Goal: Information Seeking & Learning: Learn about a topic

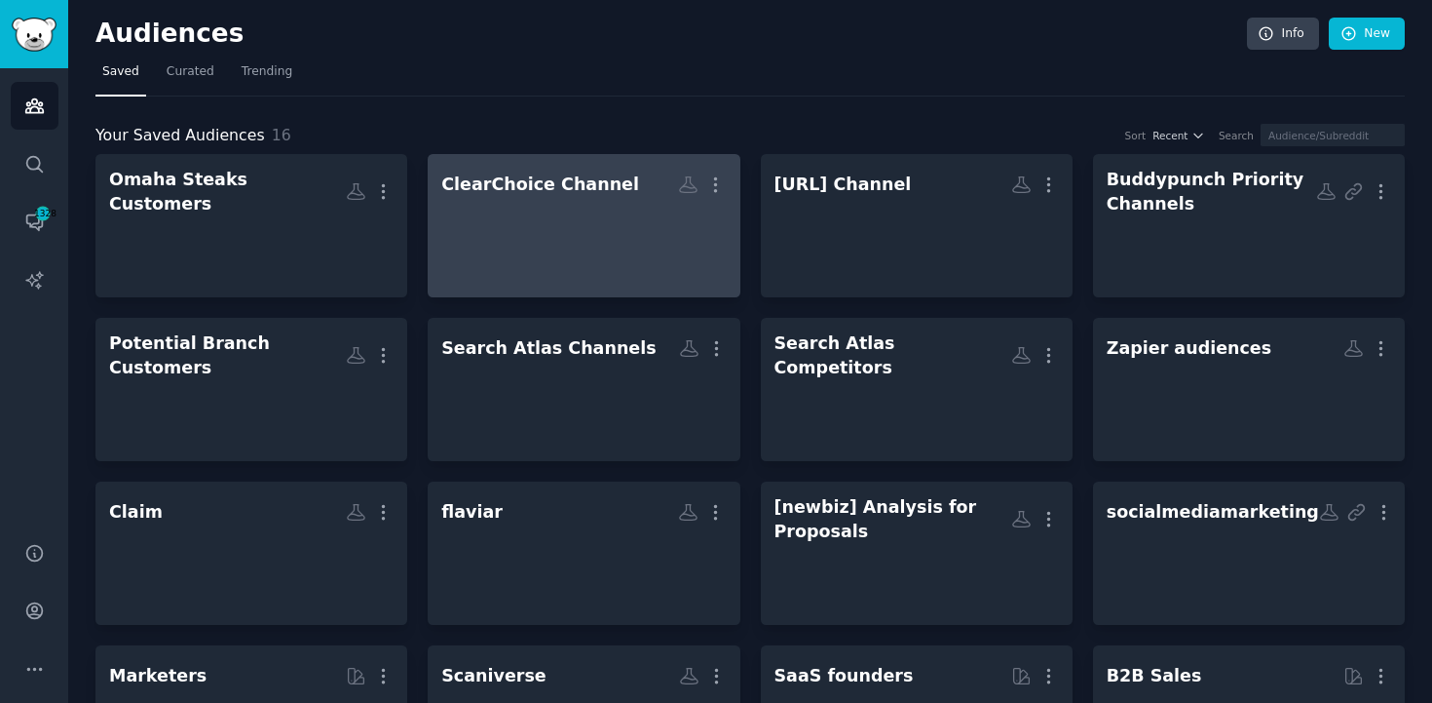
click at [588, 193] on div "ClearChoice Channel" at bounding box center [540, 184] width 198 height 24
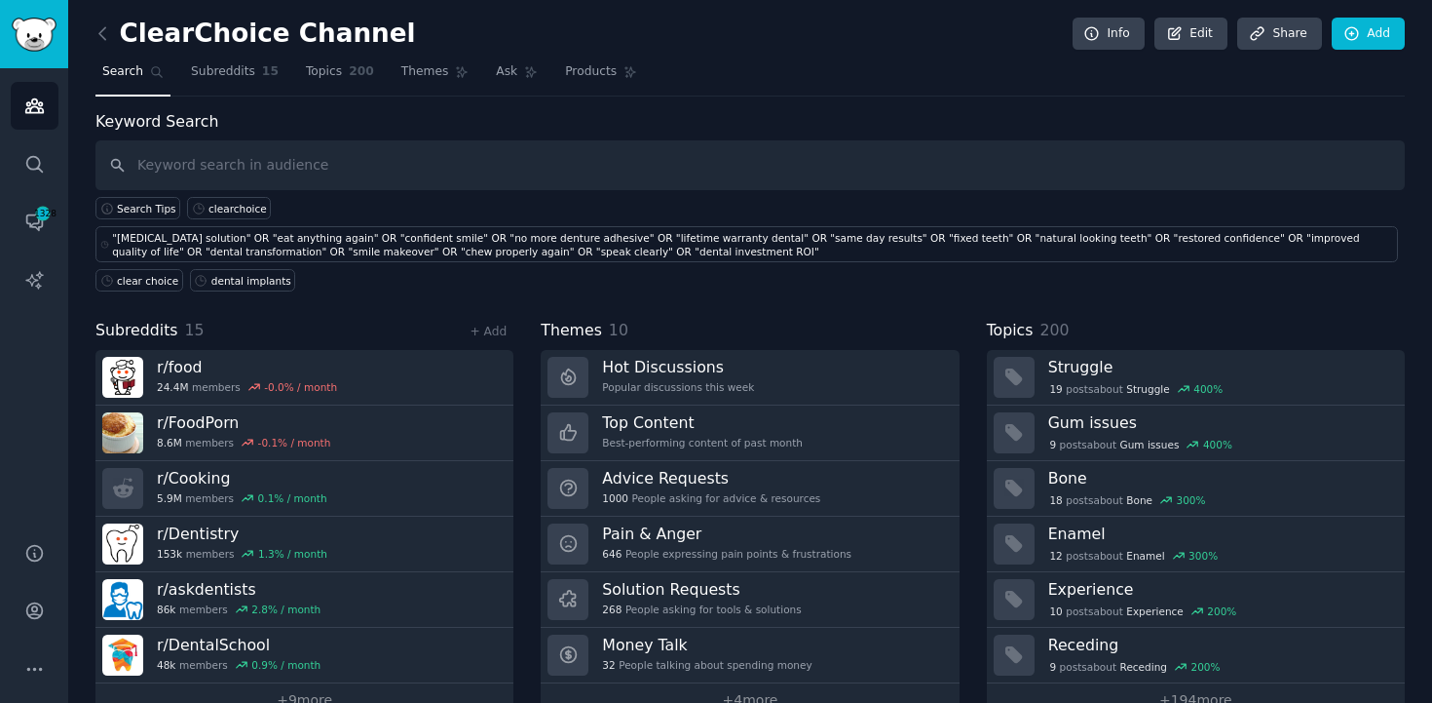
click at [298, 172] on input "text" at bounding box center [750, 165] width 1310 height 50
type input "dental implants"
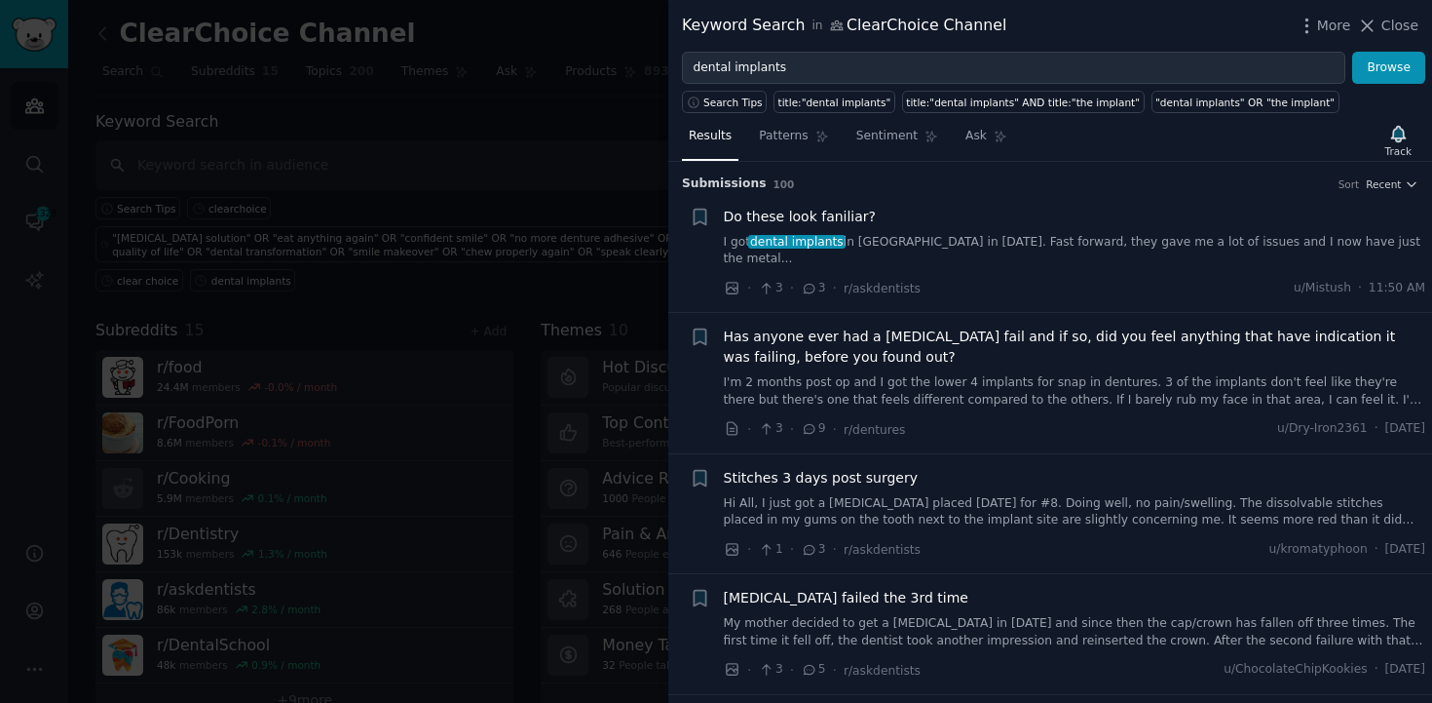
click at [1098, 238] on link "I got dental implants in [GEOGRAPHIC_DATA] in [DATE]. Fast forward, they gave m…" at bounding box center [1075, 251] width 703 height 34
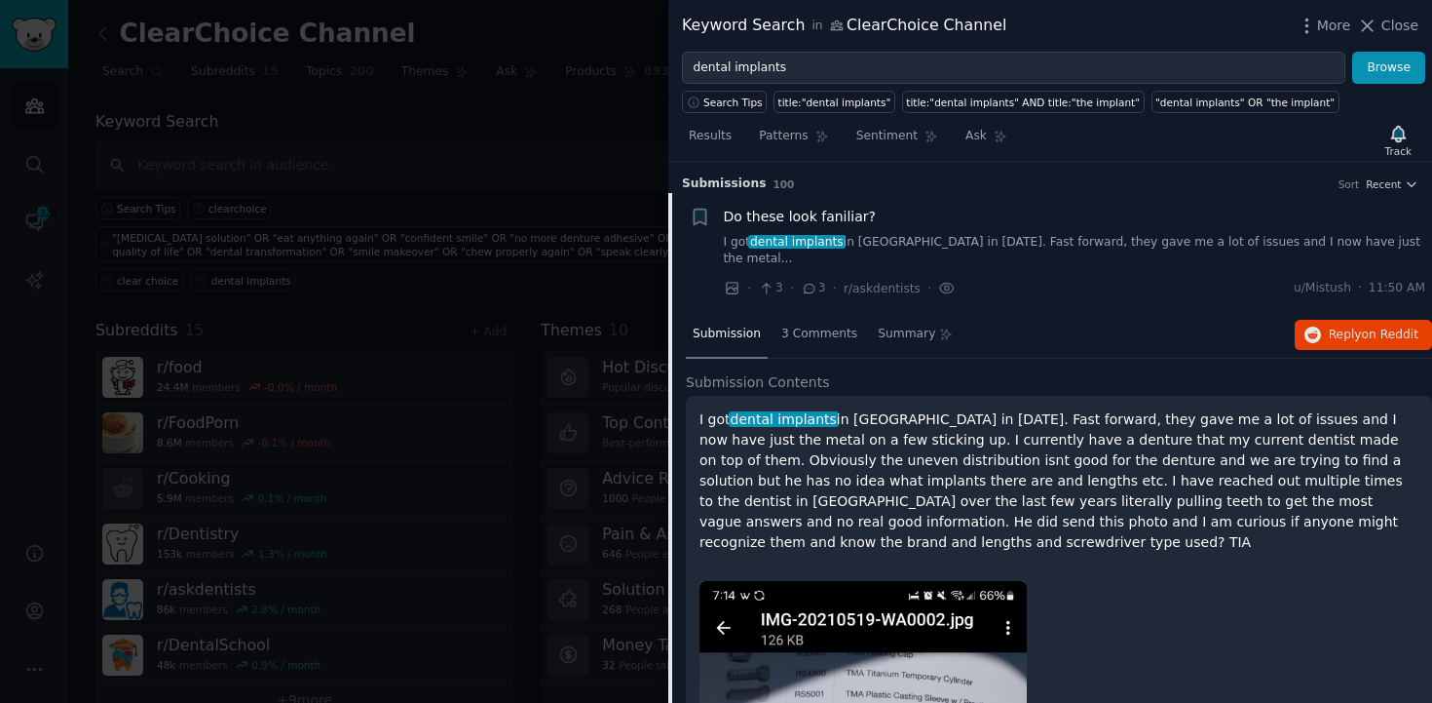
scroll to position [30, 0]
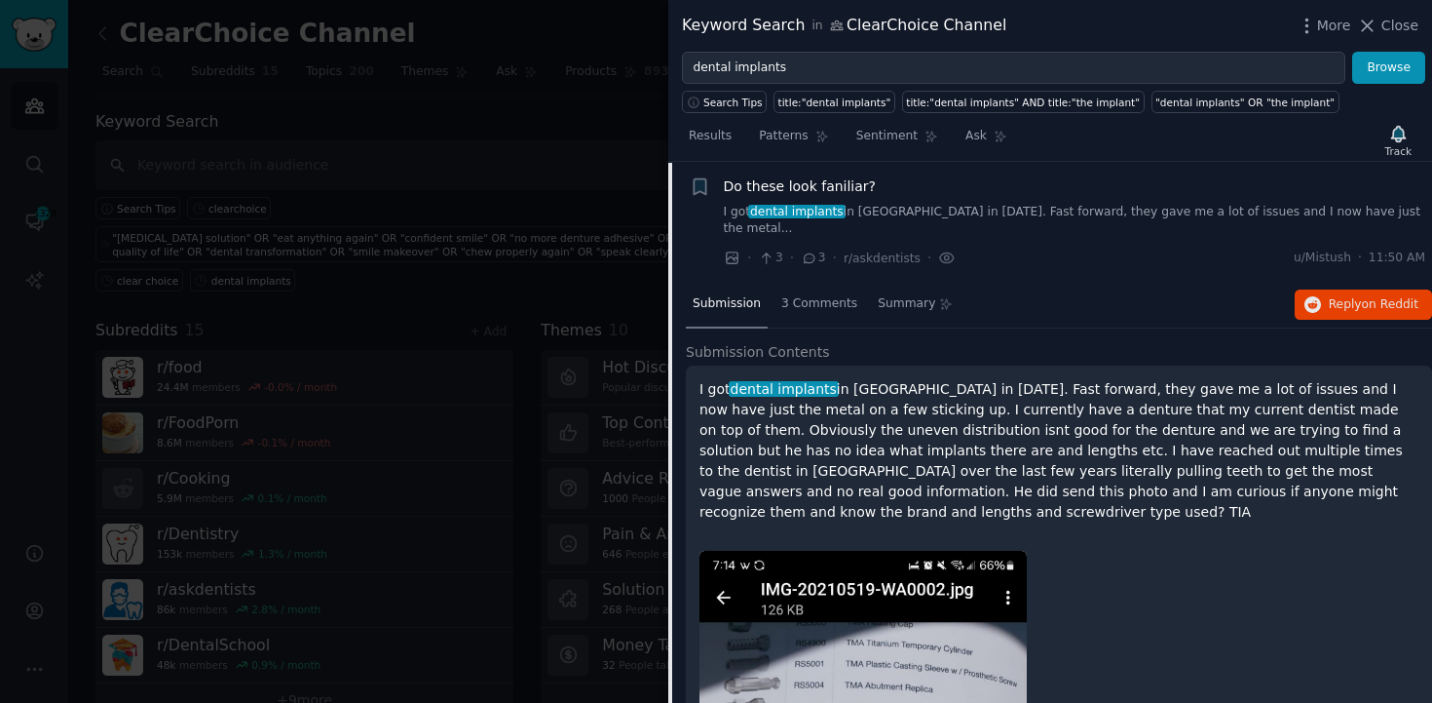
click at [1217, 186] on div "Do these look faniliar?" at bounding box center [1075, 186] width 703 height 20
click at [973, 209] on link "I got dental implants in [GEOGRAPHIC_DATA] in [DATE]. Fast forward, they gave m…" at bounding box center [1075, 221] width 703 height 34
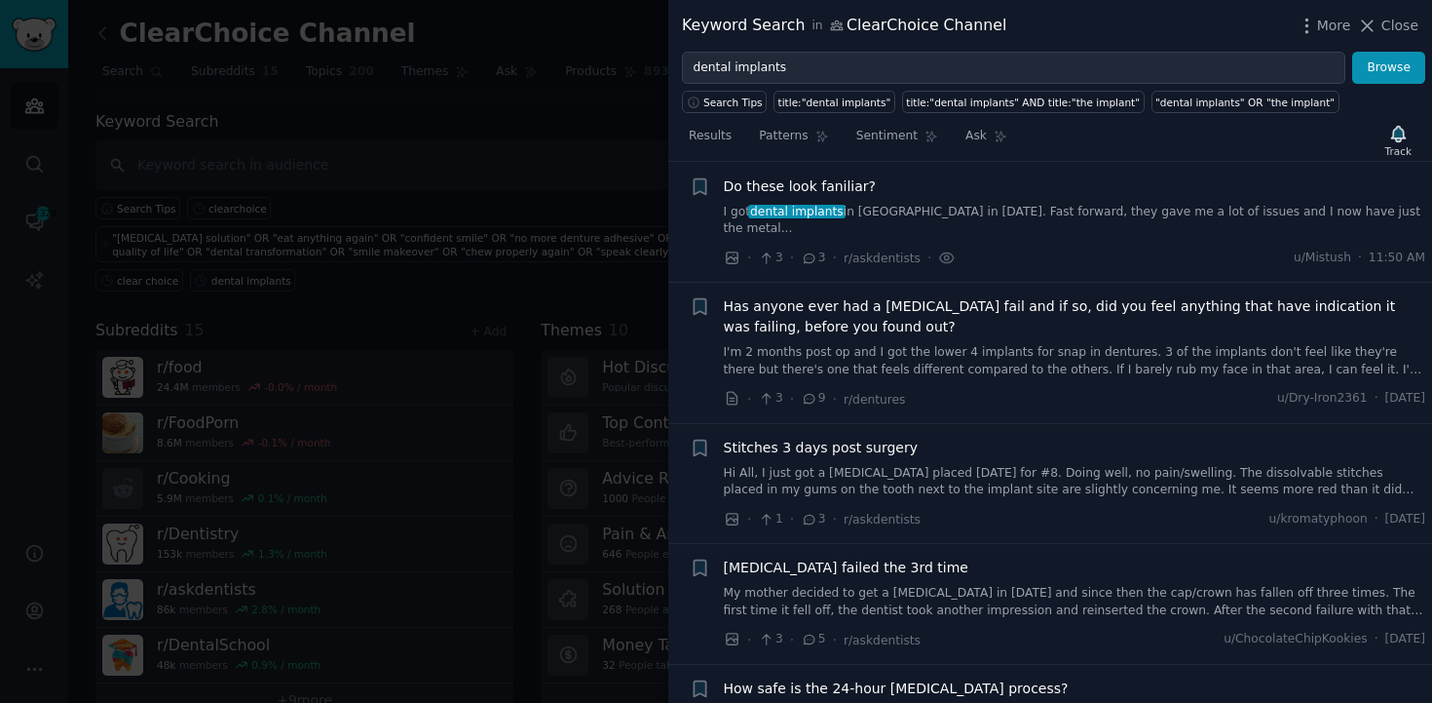
click at [1192, 344] on link "I'm 2 months post op and I got the lower 4 implants for snap in dentures. 3 of …" at bounding box center [1075, 361] width 703 height 34
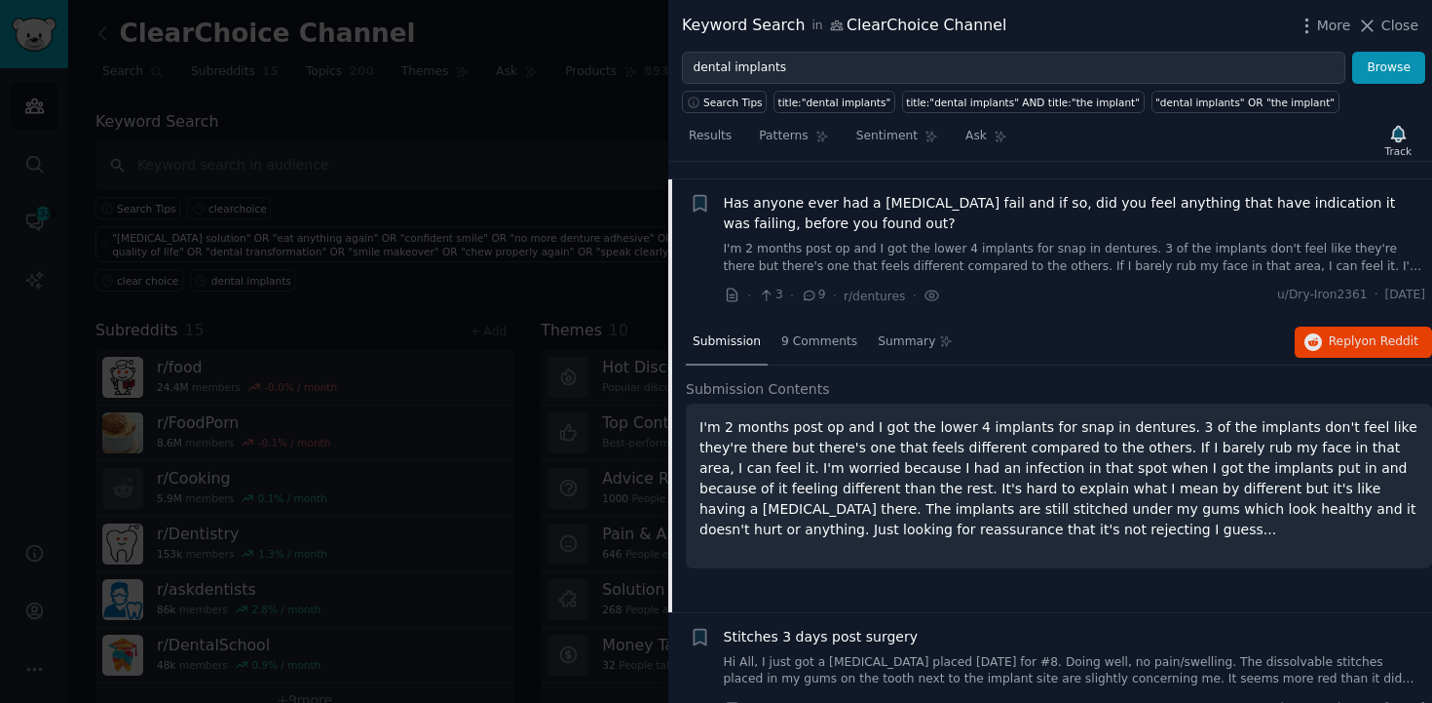
scroll to position [133, 0]
click at [1370, 334] on span "on Reddit" at bounding box center [1390, 341] width 57 height 14
click at [988, 198] on span "Has anyone ever had a [MEDICAL_DATA] fail and if so, did you feel anything that…" at bounding box center [1075, 213] width 703 height 41
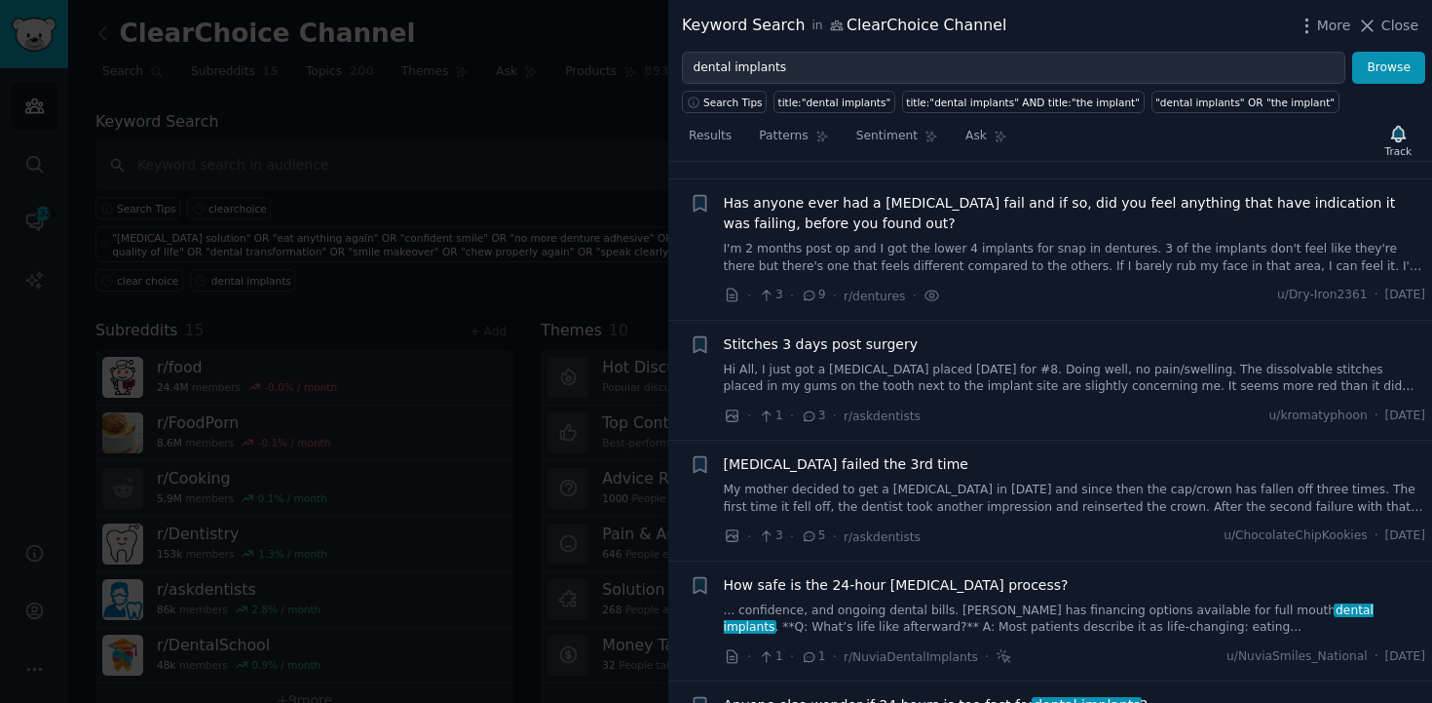
click at [1040, 485] on link "My mother decided to get a [MEDICAL_DATA] in [DATE] and since then the cap/crow…" at bounding box center [1075, 498] width 703 height 34
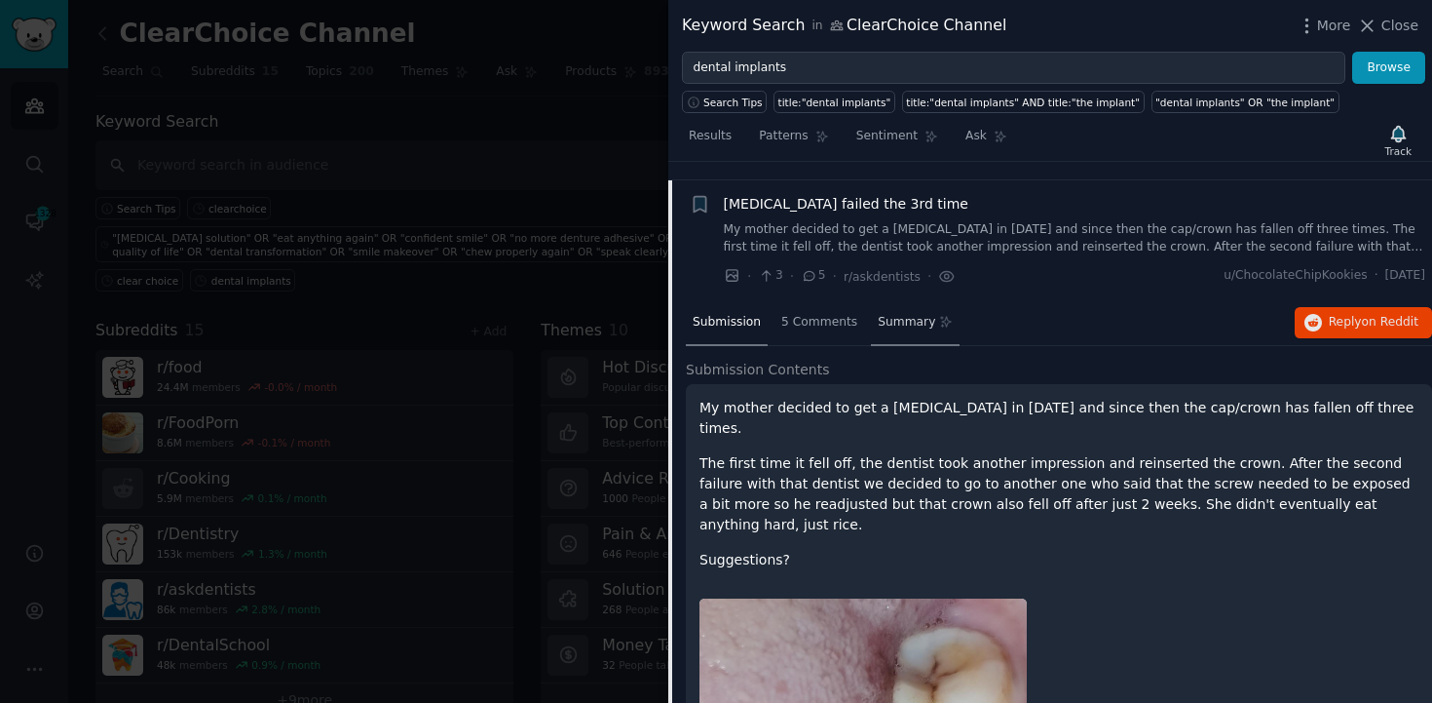
scroll to position [395, 0]
click at [1330, 313] on span "Reply on Reddit" at bounding box center [1374, 322] width 90 height 18
click at [1021, 227] on link "My mother decided to get a [MEDICAL_DATA] in [DATE] and since then the cap/crow…" at bounding box center [1075, 237] width 703 height 34
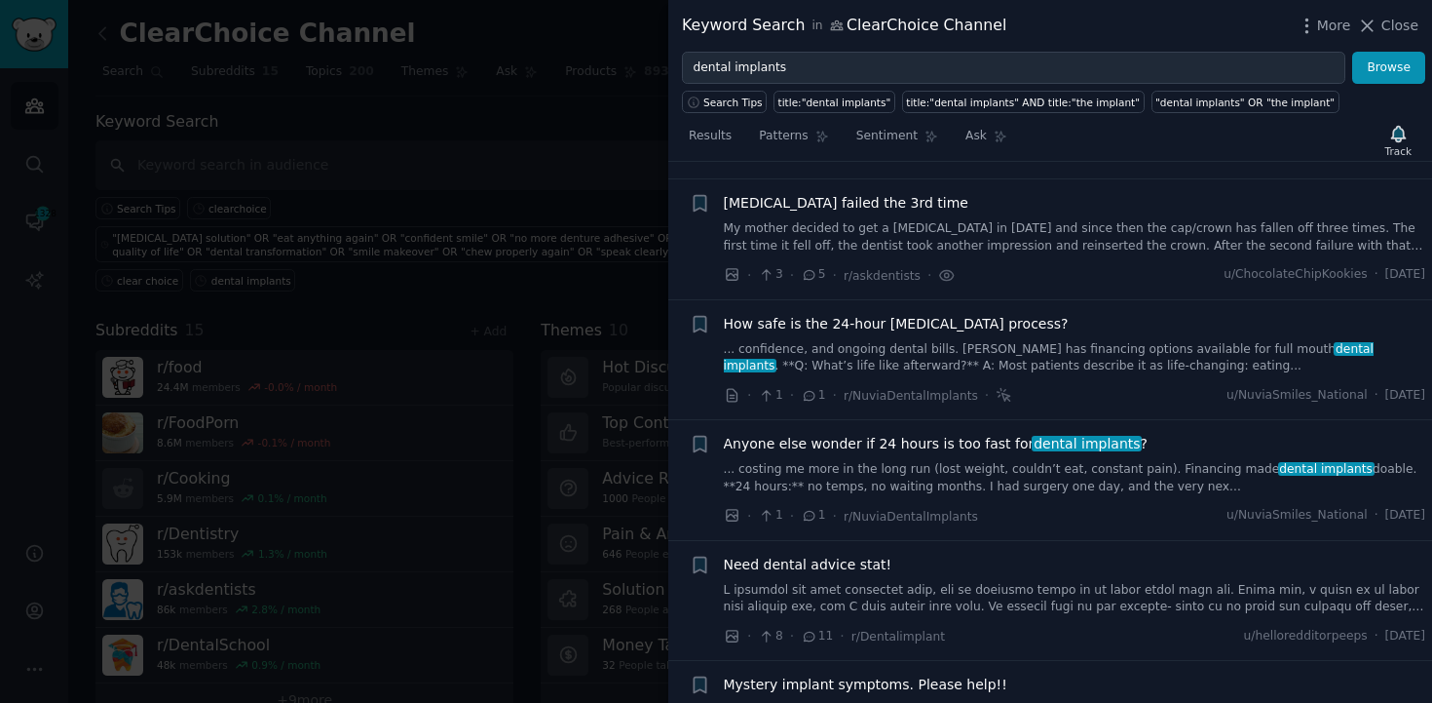
click at [1087, 341] on link "... confidence, and ongoing dental bills. [PERSON_NAME] has financing options a…" at bounding box center [1075, 358] width 703 height 34
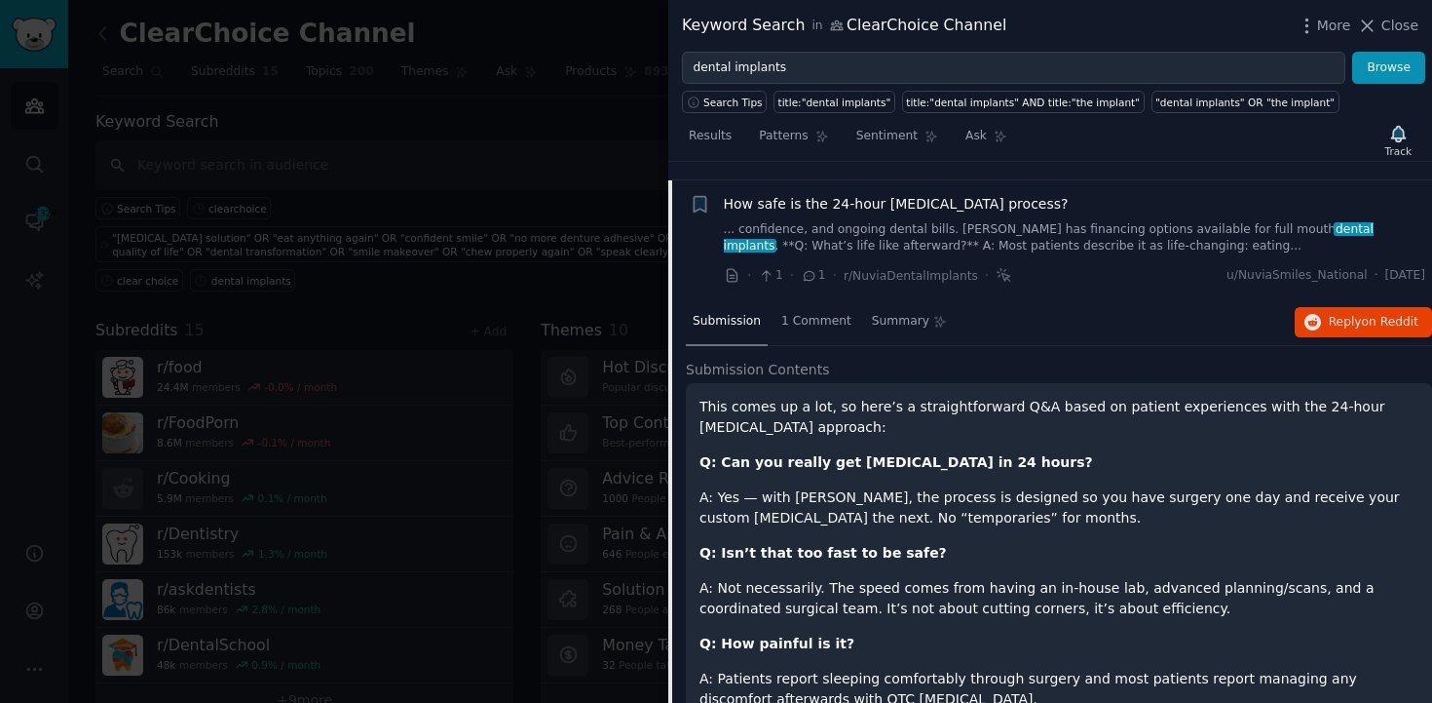
scroll to position [515, 0]
click at [1331, 313] on span "Reply on Reddit" at bounding box center [1374, 322] width 90 height 18
click at [1064, 234] on link "... confidence, and ongoing dental bills. [PERSON_NAME] has financing options a…" at bounding box center [1075, 237] width 703 height 34
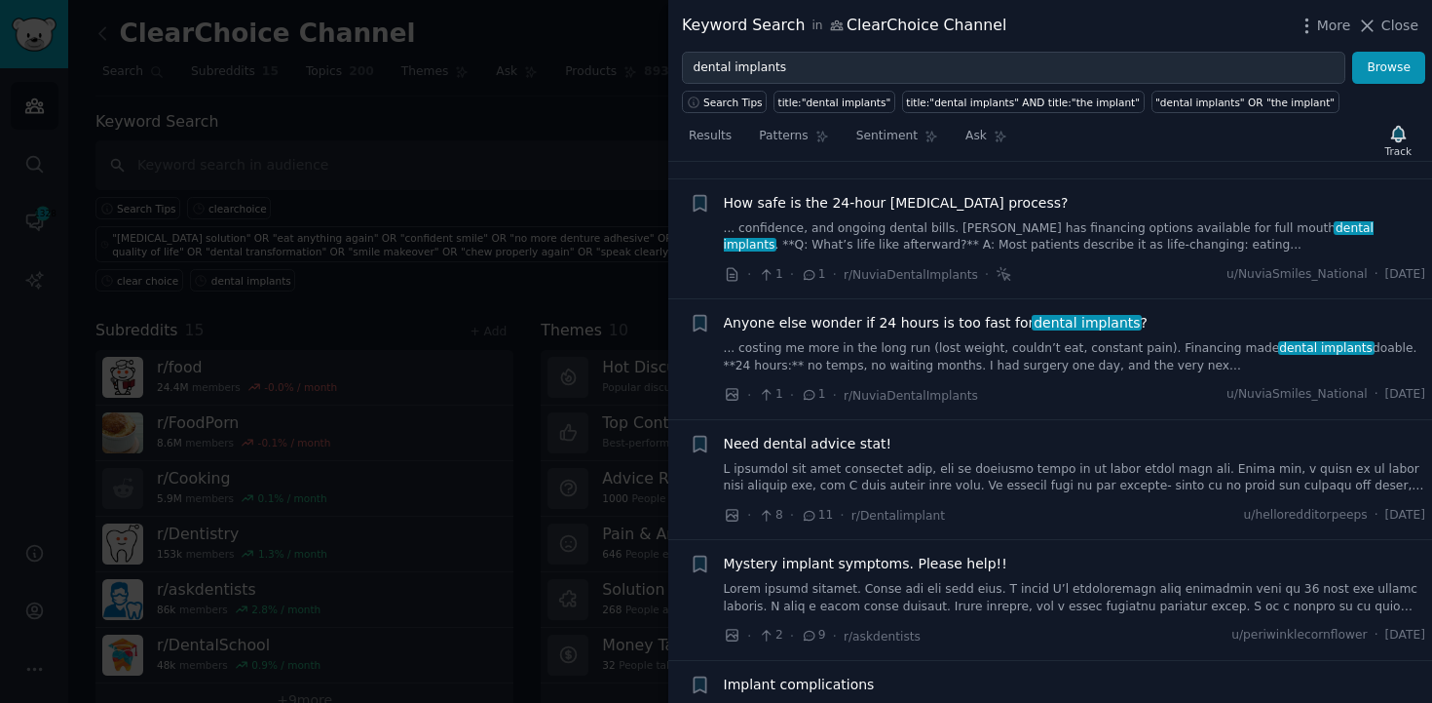
click at [991, 340] on link "... costing me more in the long run (lost weight, couldn’t eat, constant pain).…" at bounding box center [1075, 357] width 703 height 34
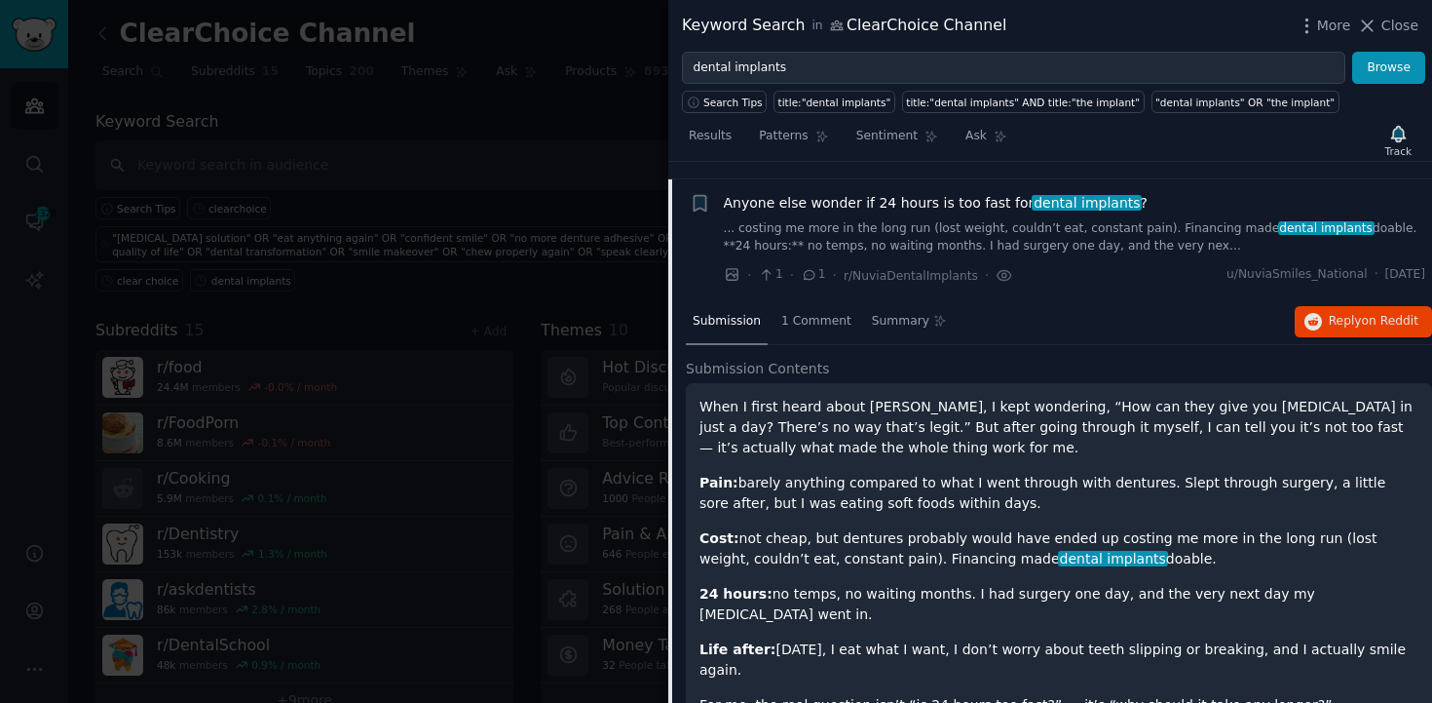
scroll to position [635, 0]
click at [1352, 313] on span "Reply on Reddit" at bounding box center [1374, 322] width 90 height 18
click at [1041, 224] on link "... costing me more in the long run (lost weight, couldn’t eat, constant pain).…" at bounding box center [1075, 237] width 703 height 34
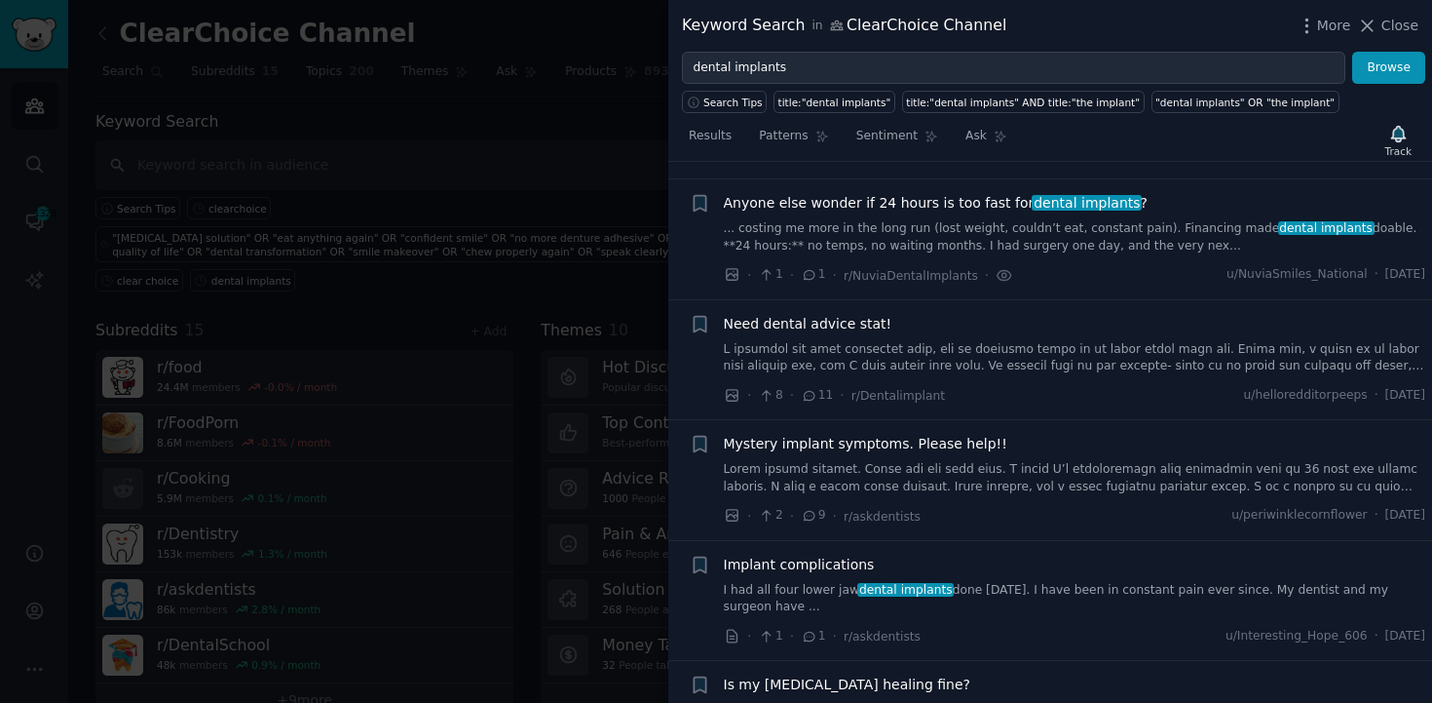
click at [955, 559] on div "Implant complications I had all four lower jaw dental implants done [DATE]. I h…" at bounding box center [1075, 584] width 703 height 61
click at [934, 583] on span "dental implants" at bounding box center [906, 590] width 96 height 14
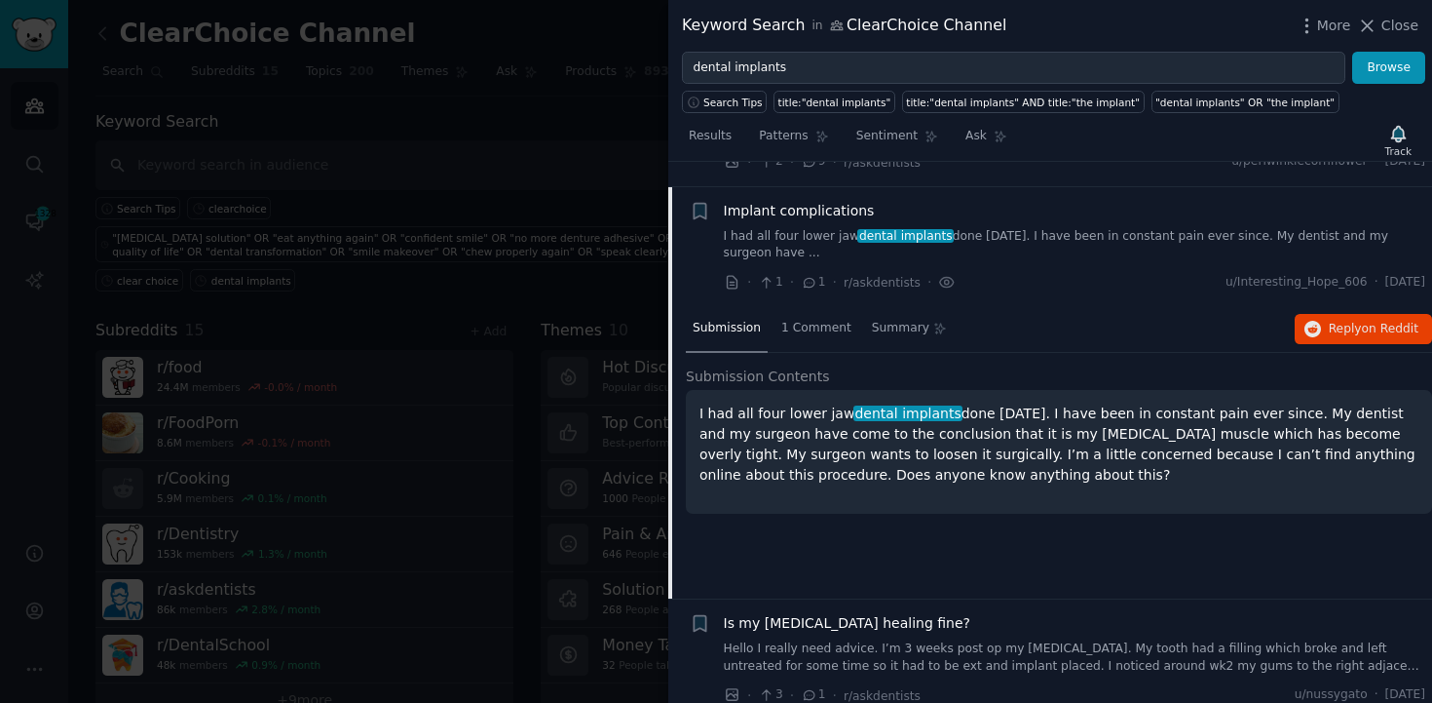
scroll to position [997, 0]
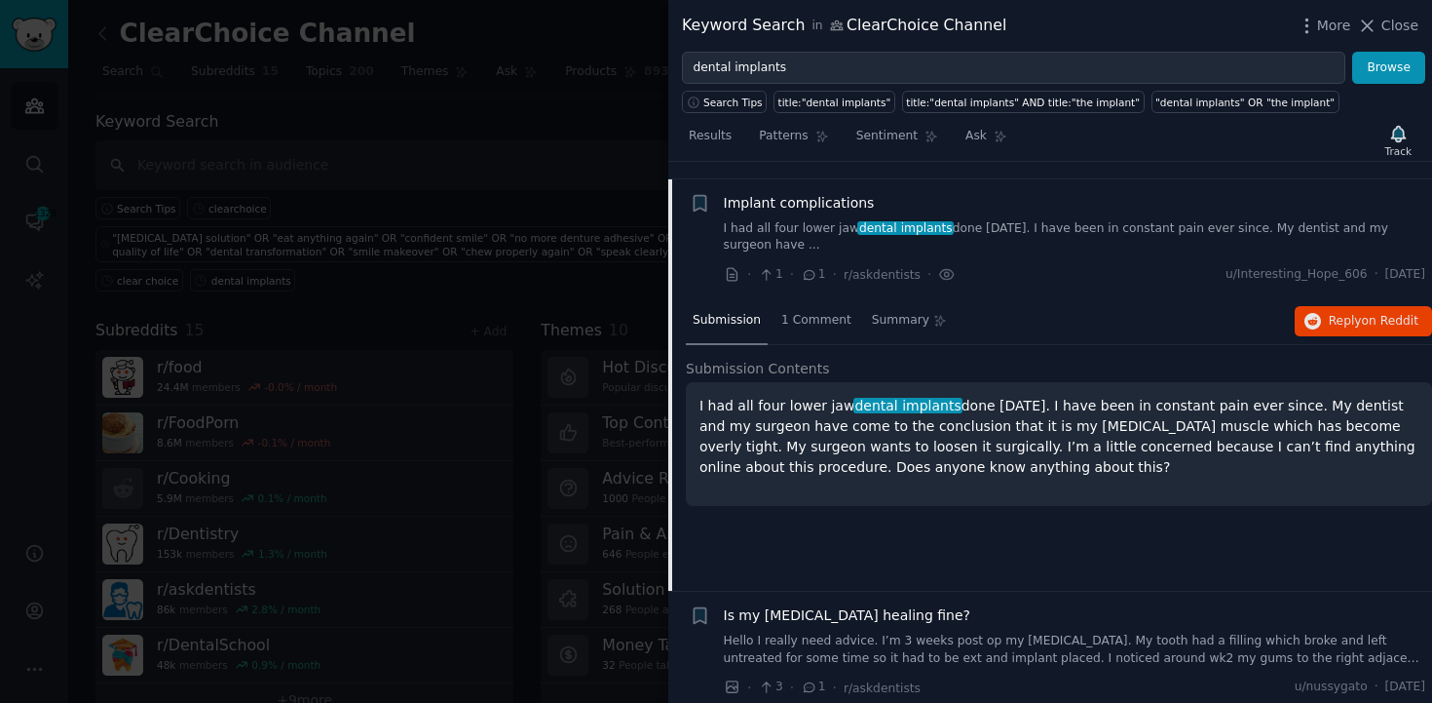
click at [1344, 322] on div "Submission 1 Comment Summary Reply on Reddit" at bounding box center [1059, 321] width 746 height 47
click at [1346, 316] on button "Reply on Reddit" at bounding box center [1363, 321] width 137 height 31
